Goal: Information Seeking & Learning: Learn about a topic

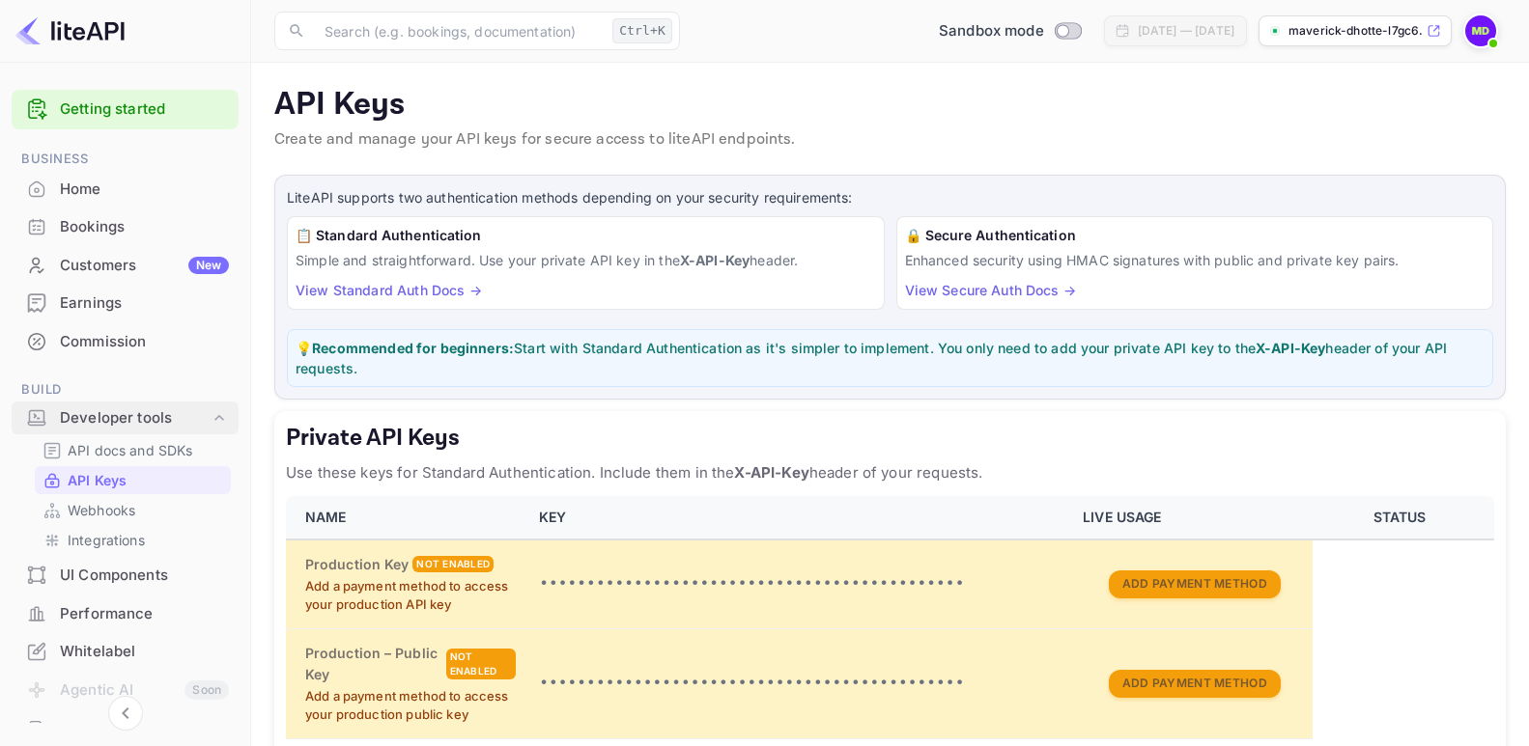
click at [90, 418] on div "Developer tools" at bounding box center [135, 419] width 150 height 22
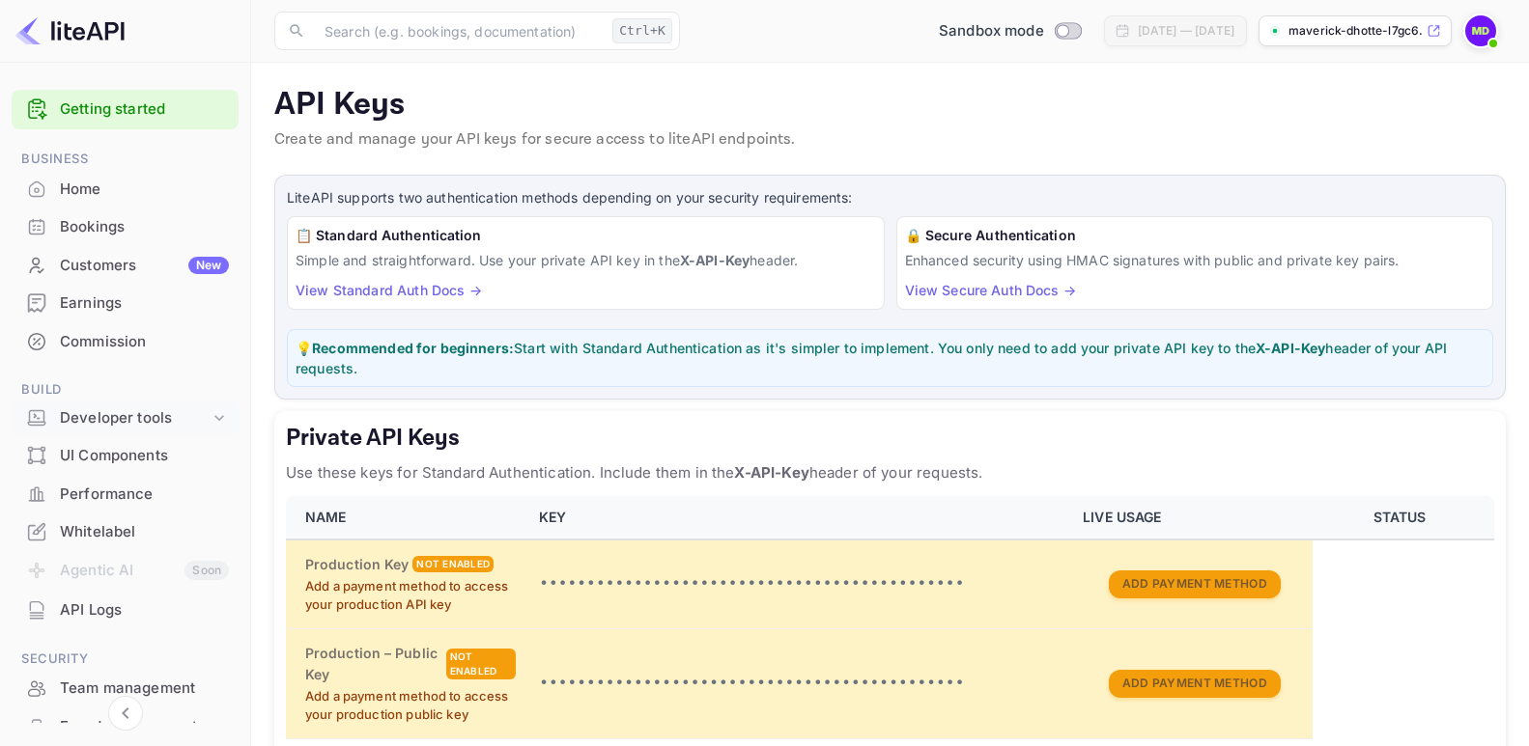
scroll to position [97, 0]
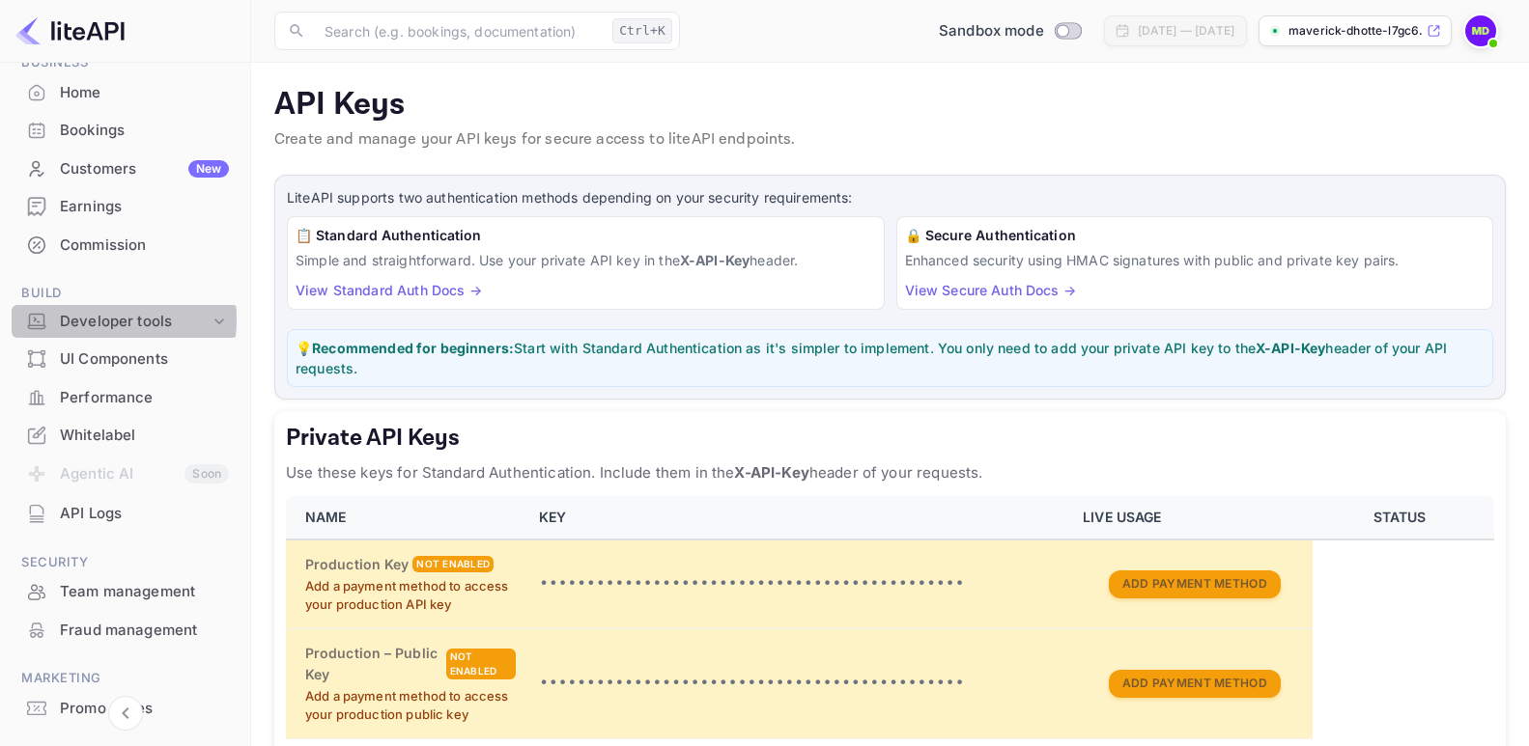
click at [80, 319] on div "Developer tools" at bounding box center [135, 322] width 150 height 22
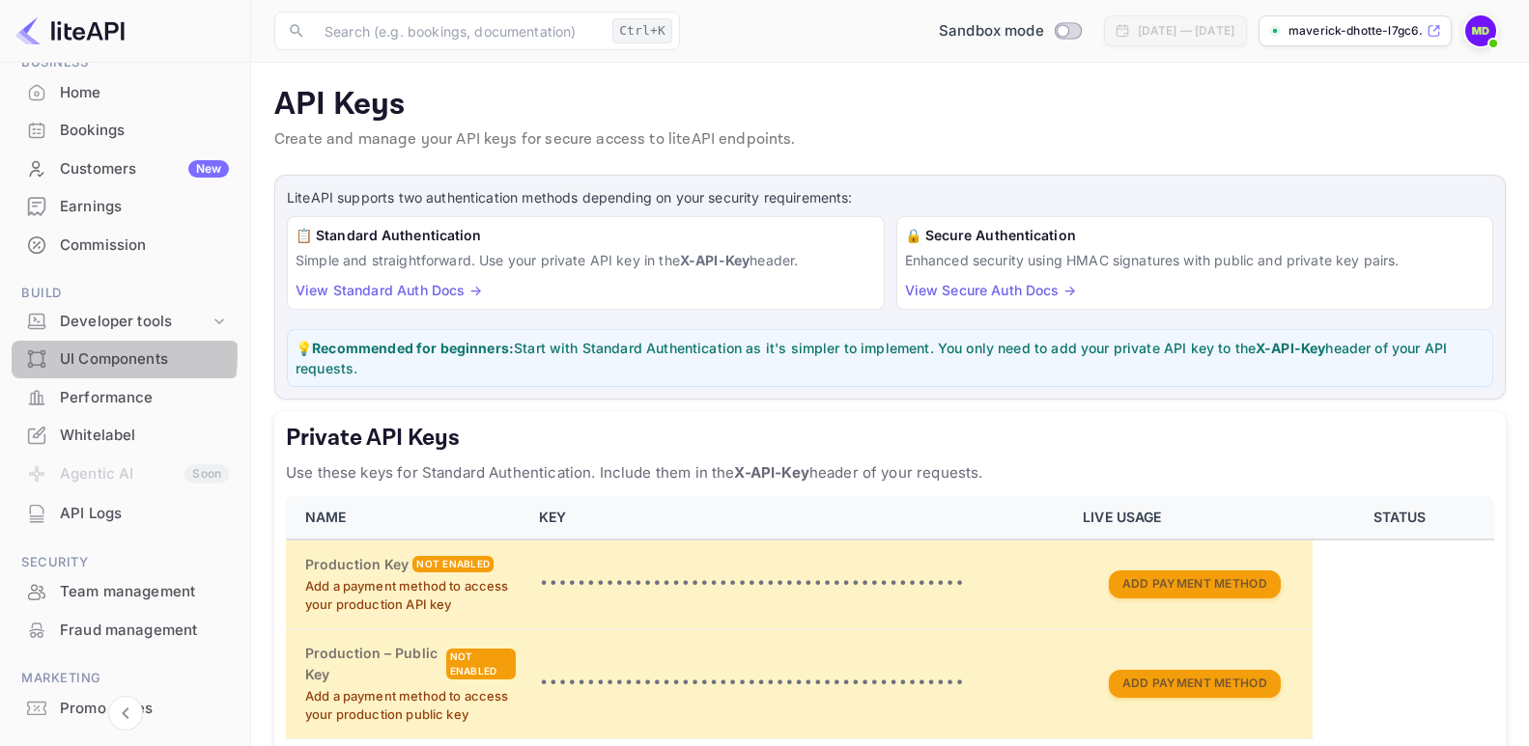
click at [97, 355] on div "UI Components" at bounding box center [144, 360] width 169 height 22
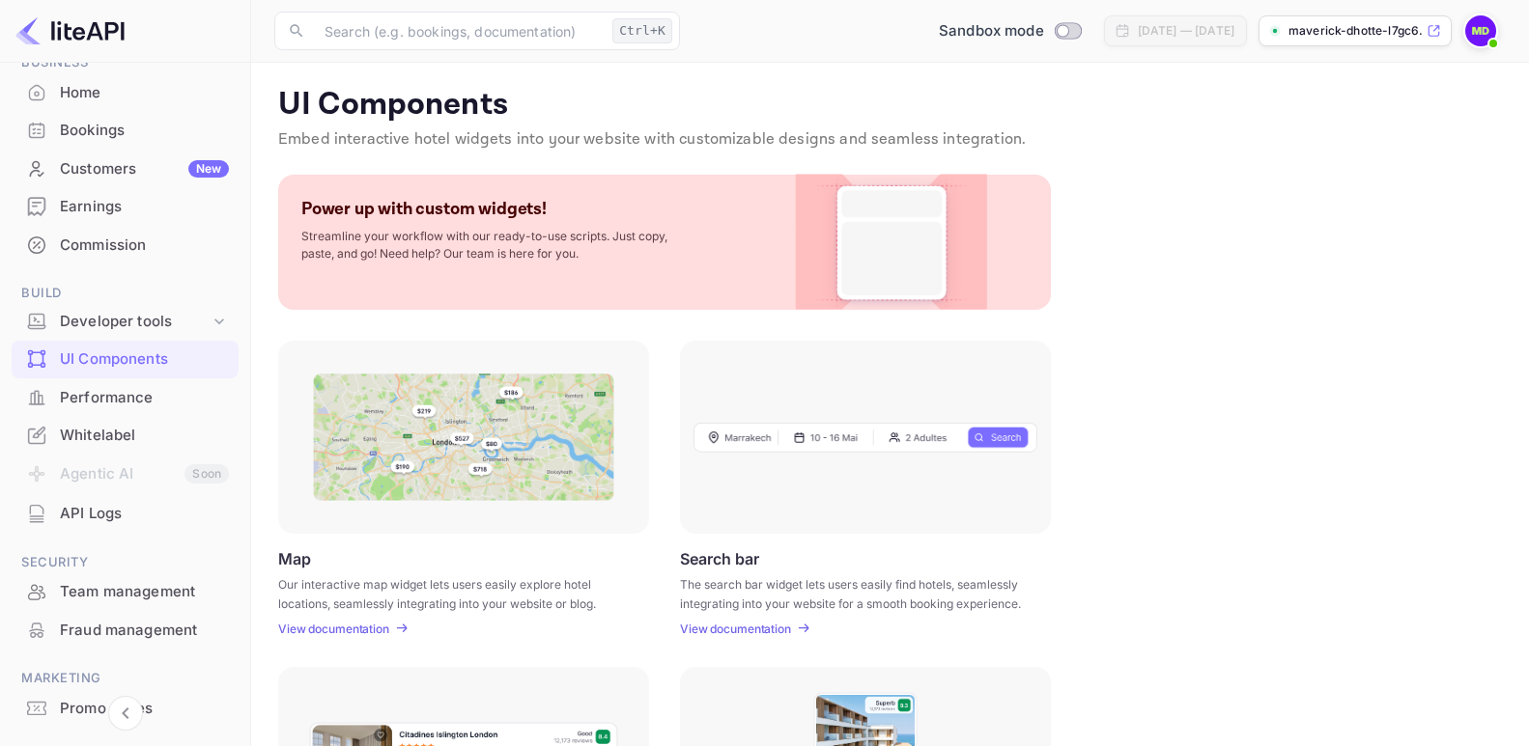
click at [487, 250] on p "Streamline your workflow with our ready-to-use scripts. Just copy, paste, and g…" at bounding box center [494, 245] width 386 height 35
click at [914, 237] on img at bounding box center [891, 242] width 156 height 135
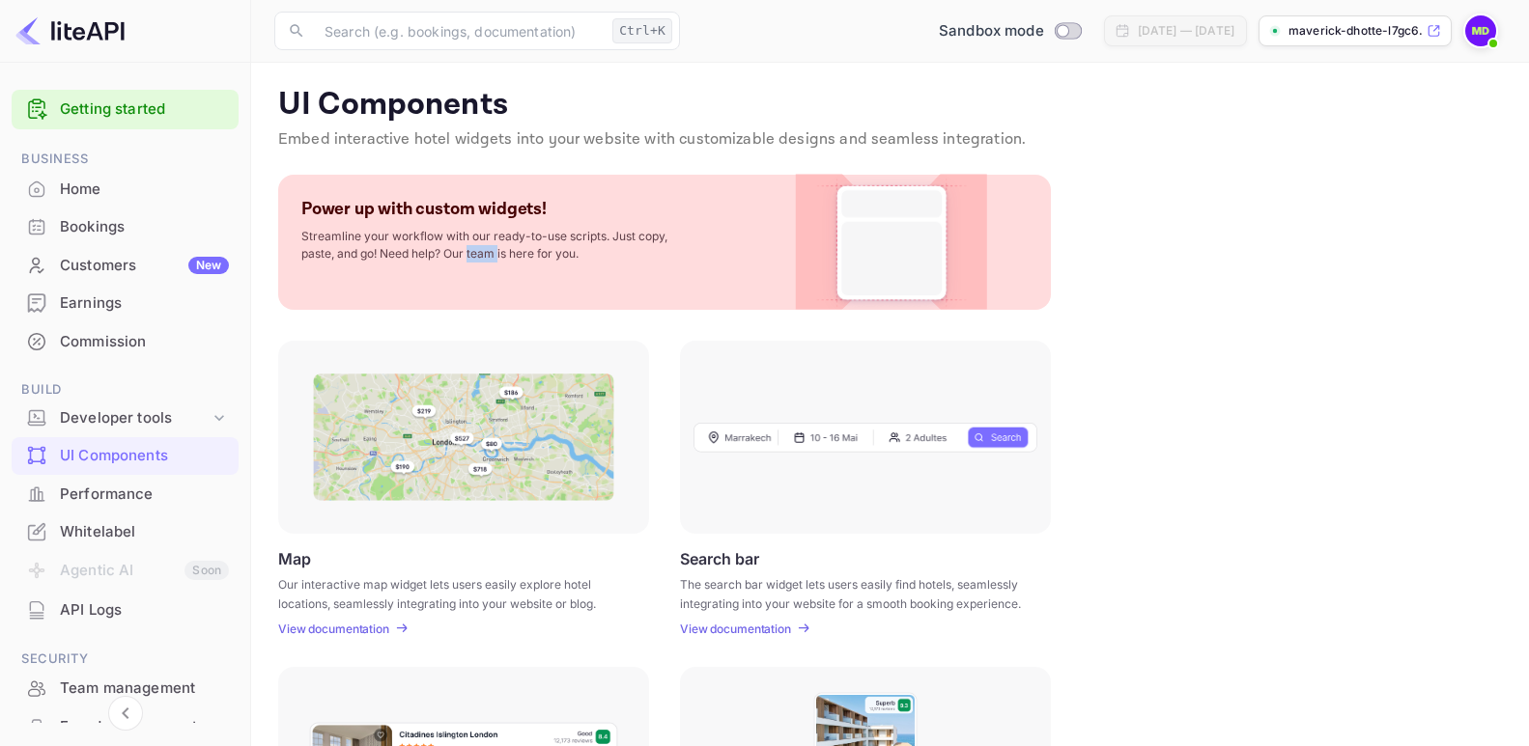
click at [451, 422] on img at bounding box center [463, 437] width 301 height 127
click at [136, 456] on div "UI Components" at bounding box center [144, 456] width 169 height 22
click at [482, 293] on div "Power up with custom widgets! Streamline your workflow with our ready-to-use sc…" at bounding box center [664, 242] width 773 height 135
click at [684, 255] on p "Streamline your workflow with our ready-to-use scripts. Just copy, paste, and g…" at bounding box center [494, 245] width 386 height 35
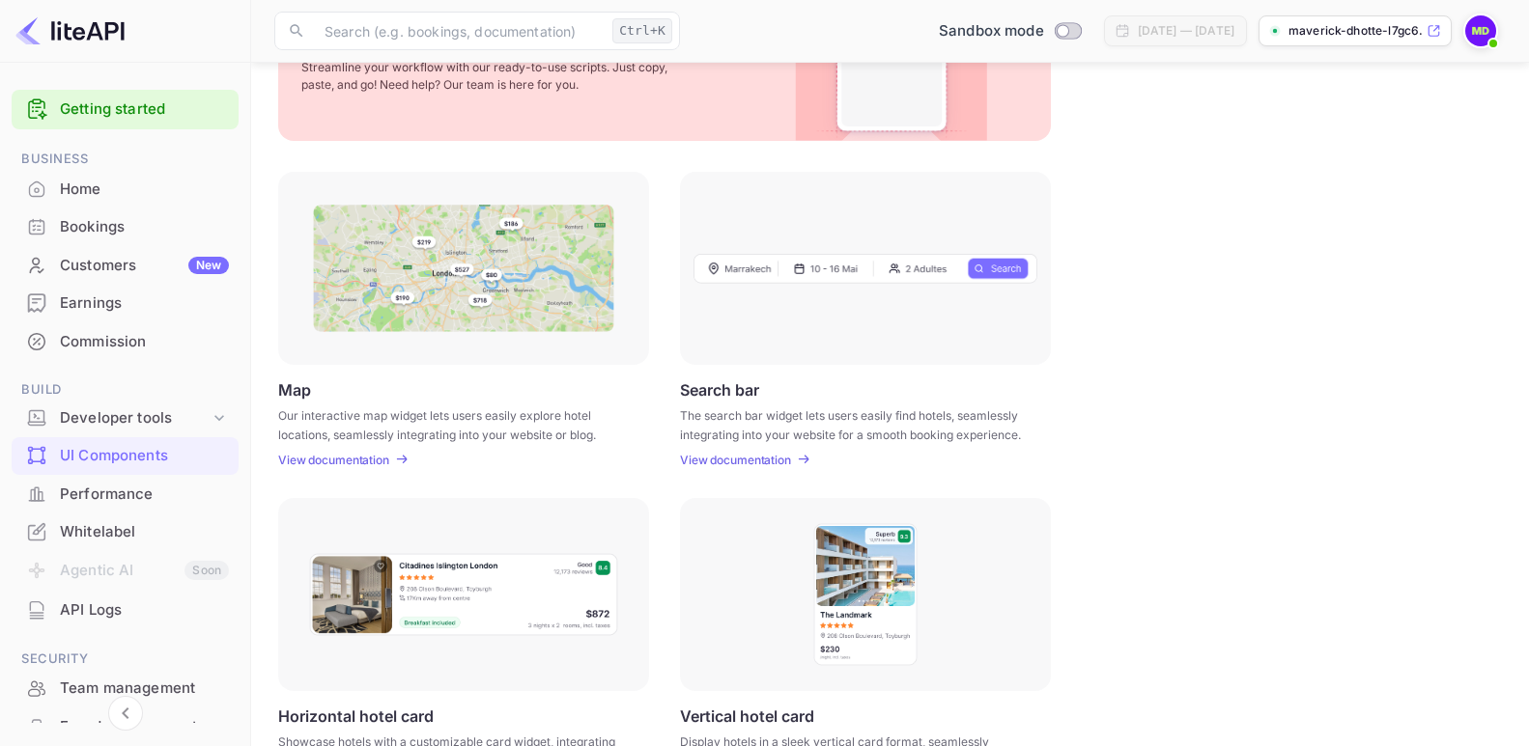
scroll to position [362, 0]
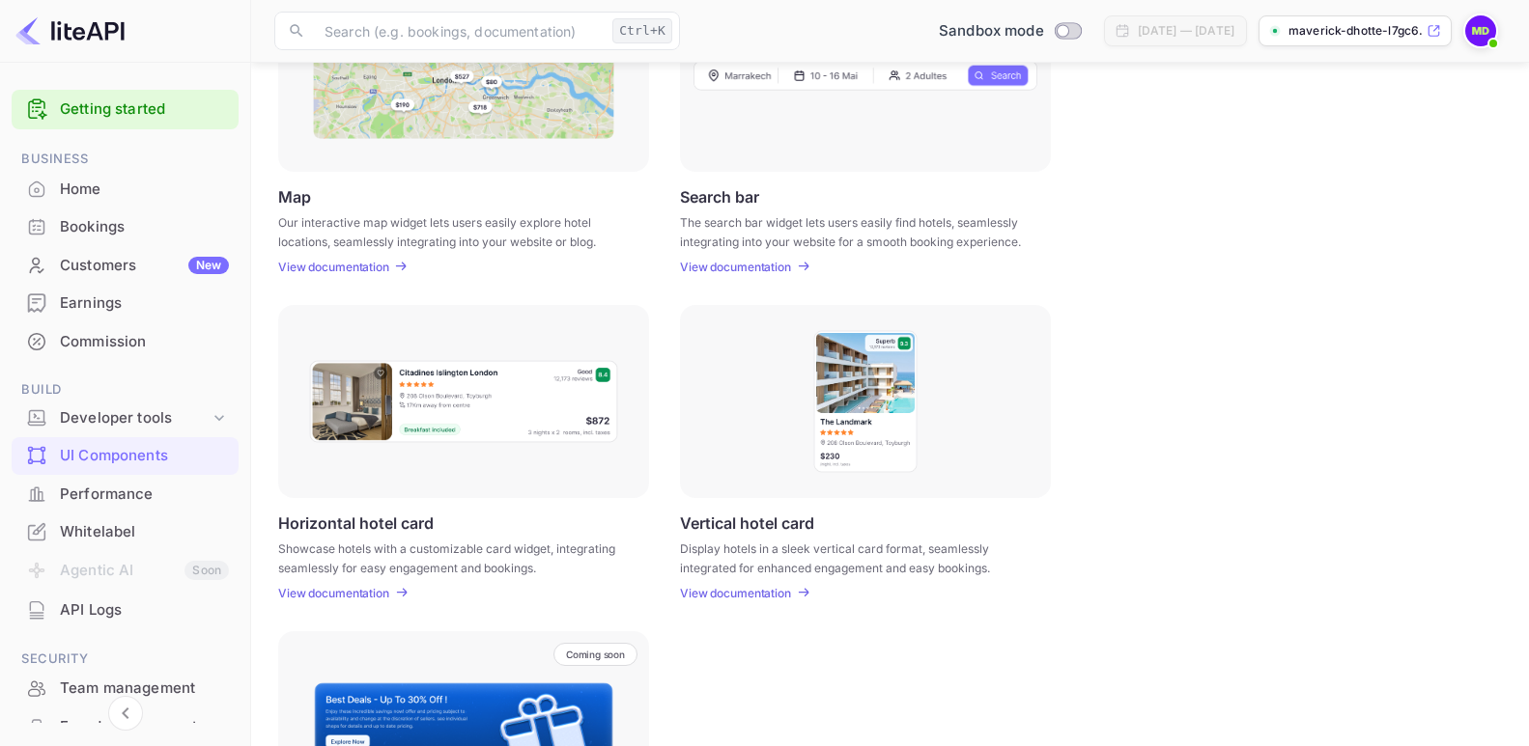
click at [335, 262] on p "View documentation" at bounding box center [333, 267] width 111 height 14
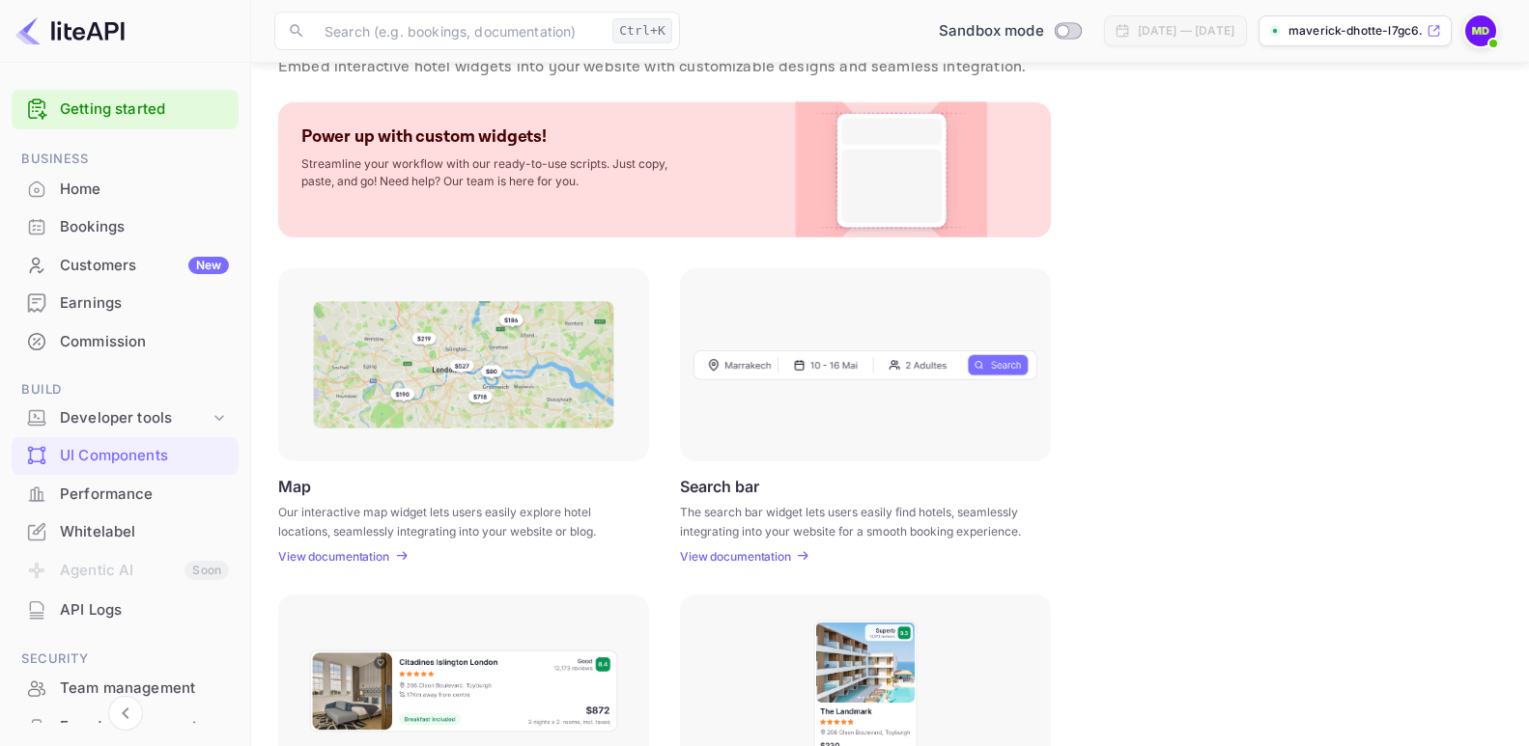
click at [733, 555] on p "View documentation" at bounding box center [735, 556] width 111 height 14
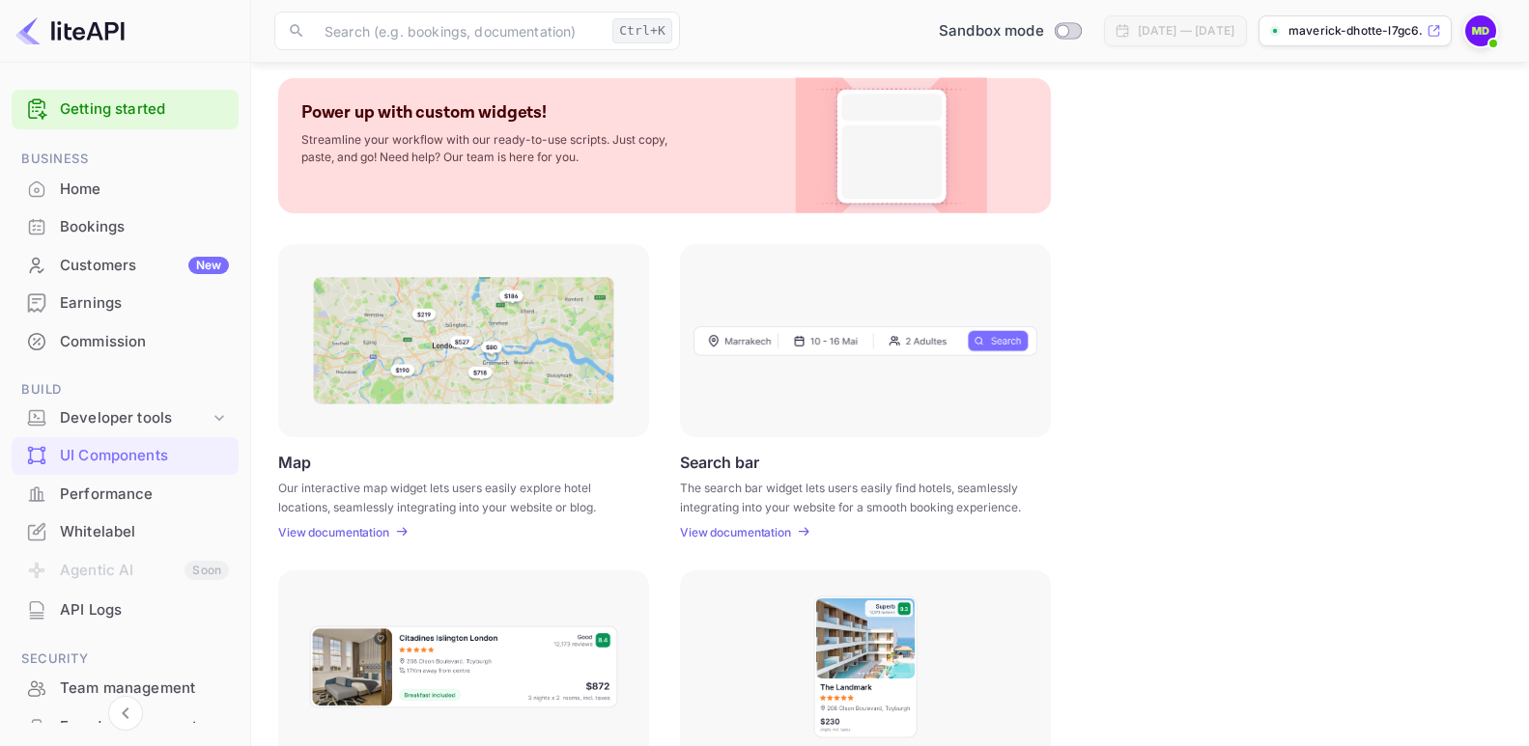
scroll to position [290, 0]
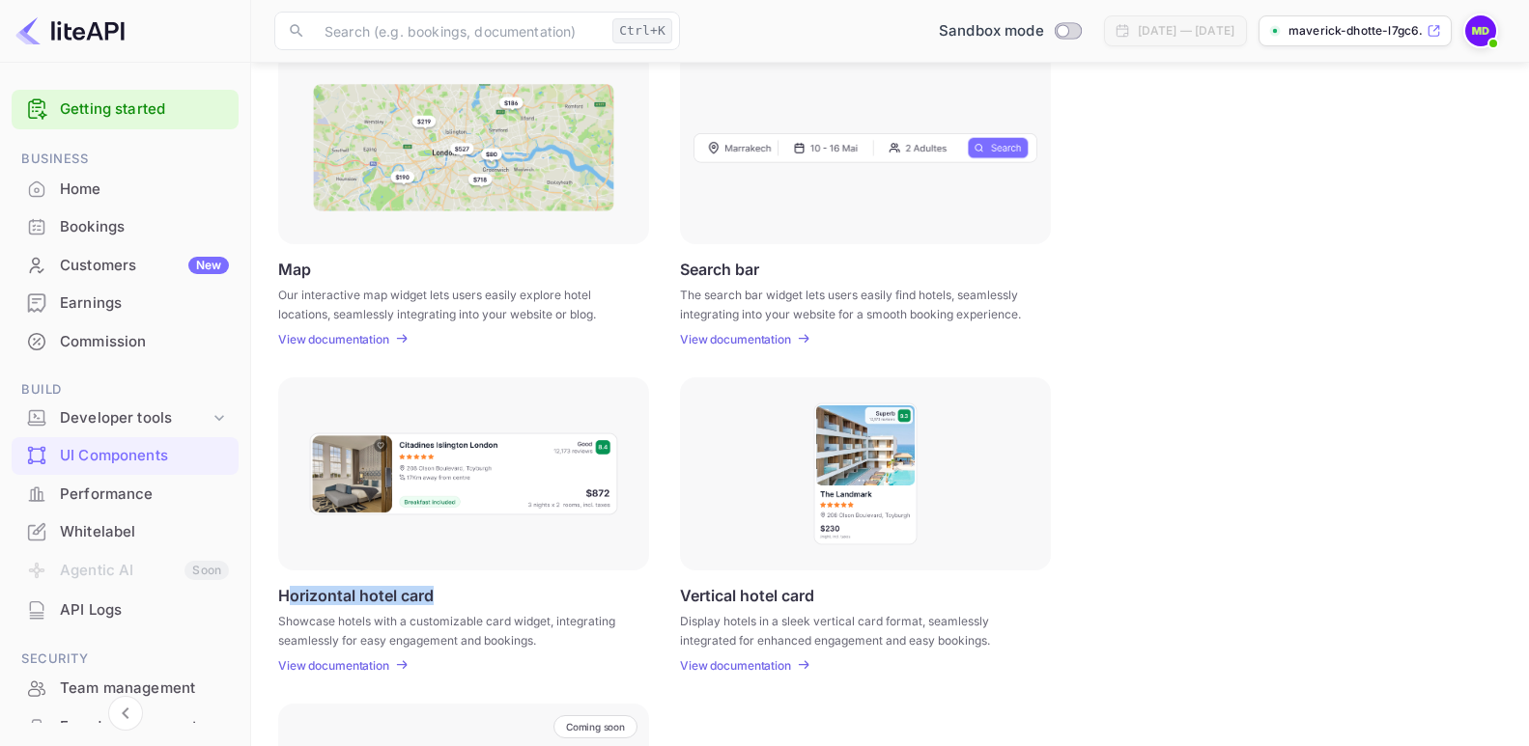
drag, startPoint x: 446, startPoint y: 593, endPoint x: 290, endPoint y: 595, distance: 156.5
click at [290, 595] on div "Horizontal hotel card Showcase hotels with a customizable card widget, integrat…" at bounding box center [463, 629] width 371 height 87
drag, startPoint x: 276, startPoint y: 596, endPoint x: 436, endPoint y: 600, distance: 160.3
click at [436, 600] on div "UI Components Embed interactive hotel widgets into your website with customizab…" at bounding box center [889, 392] width 1231 height 1193
copy p "Horizontal hotel card"
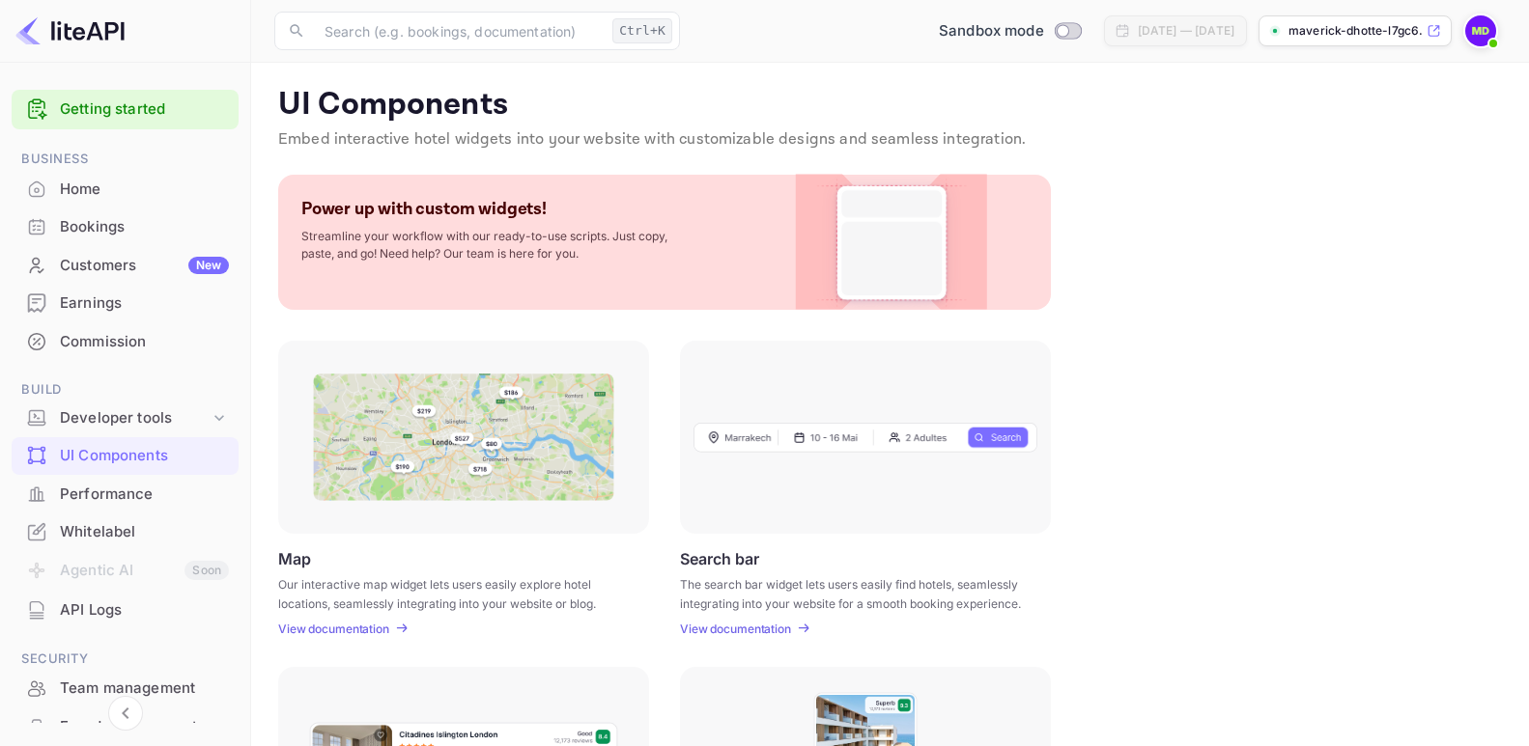
scroll to position [97, 0]
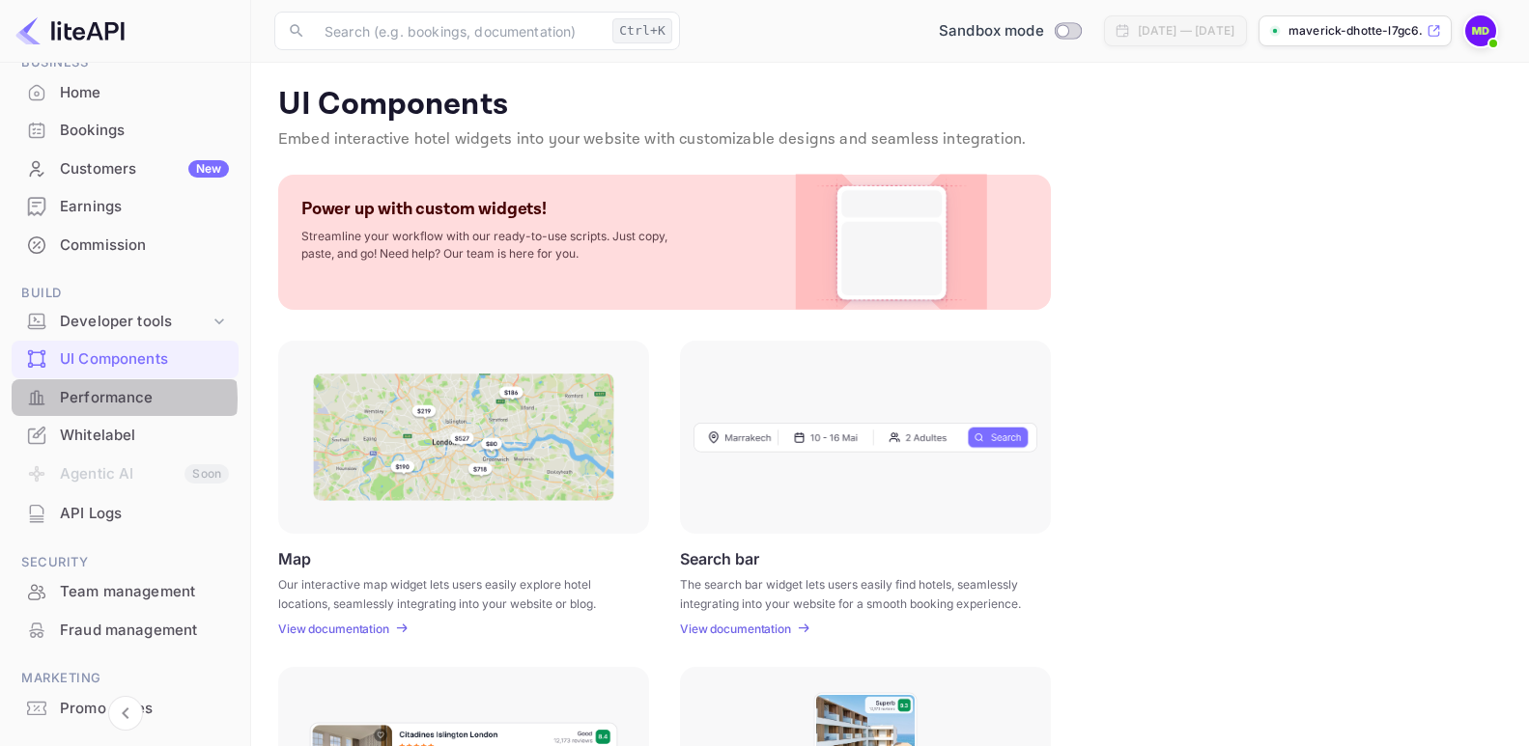
click at [89, 399] on div "Performance" at bounding box center [144, 398] width 169 height 22
